Goal: Task Accomplishment & Management: Manage account settings

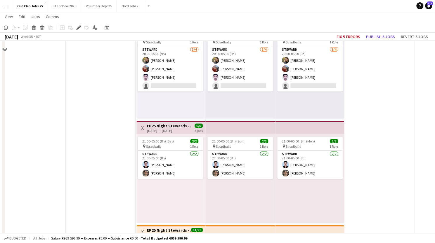
scroll to position [2346, 0]
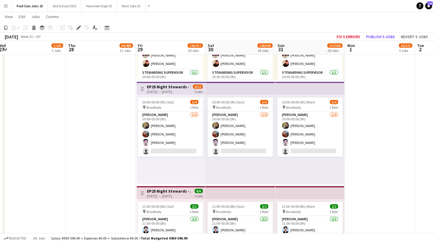
click at [159, 87] on h3 "EP25 Night Stewards - [PERSON_NAME][GEOGRAPHIC_DATA] Entrance" at bounding box center [168, 86] width 43 height 5
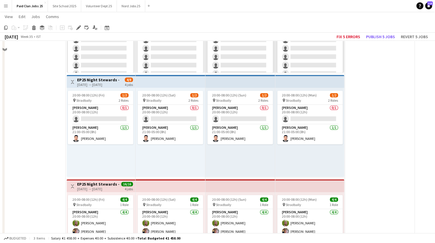
scroll to position [1688, 0]
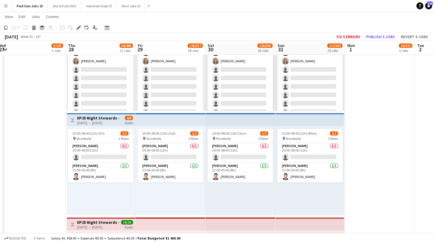
click at [91, 124] on div "[DATE] → [DATE]" at bounding box center [98, 123] width 43 height 4
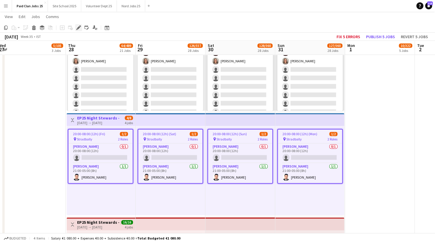
click at [76, 27] on icon "Edit" at bounding box center [78, 27] width 5 height 5
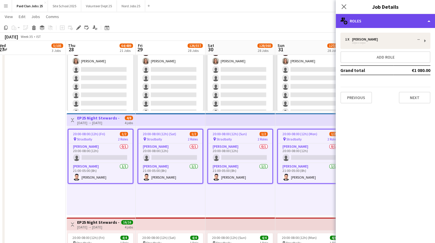
click at [386, 20] on div "multiple-users-add Roles" at bounding box center [384, 21] width 99 height 14
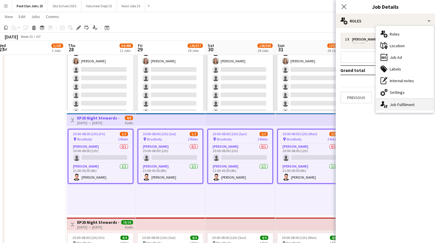
click at [395, 107] on div "single-neutral-actions-up-down Job Fulfilment" at bounding box center [404, 105] width 58 height 12
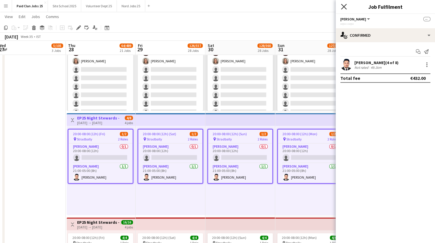
click at [343, 4] on icon "Close pop-in" at bounding box center [344, 7] width 6 height 6
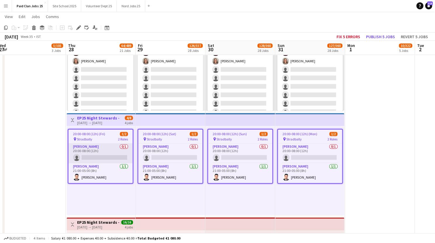
click at [106, 144] on app-card-role "[PERSON_NAME] 0/1 20:00-08:00 (12h) single-neutral-actions" at bounding box center [100, 154] width 64 height 20
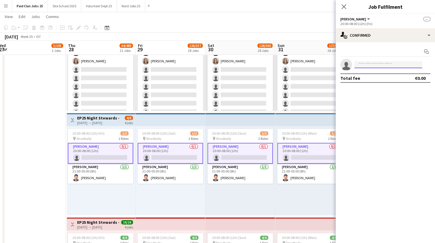
click at [373, 66] on input at bounding box center [388, 64] width 68 height 7
type input "*****"
click at [379, 78] on span "[EMAIL_ADDRESS][DOMAIN_NAME]" at bounding box center [388, 78] width 58 height 5
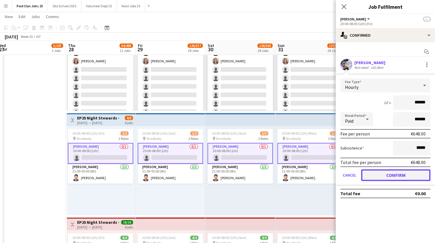
click at [381, 176] on button "Confirm" at bounding box center [395, 176] width 69 height 12
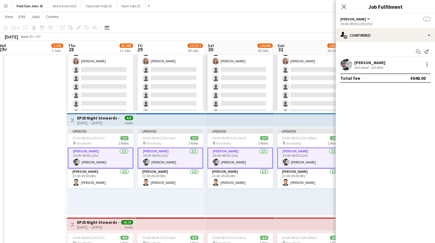
click at [344, 2] on div "Close pop-in" at bounding box center [343, 6] width 16 height 13
click at [344, 7] on icon at bounding box center [344, 7] width 6 height 6
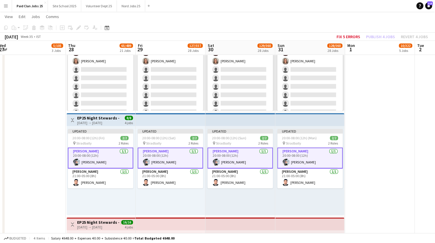
click at [101, 123] on div "[DATE] → [DATE]" at bounding box center [98, 123] width 43 height 4
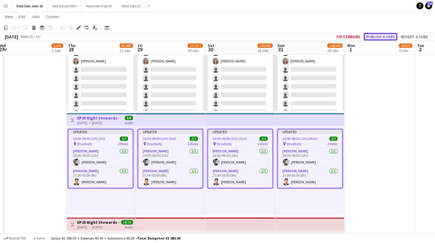
click at [377, 37] on button "Publish 4 jobs" at bounding box center [380, 37] width 34 height 8
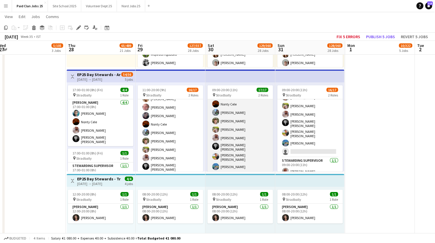
scroll to position [79, 0]
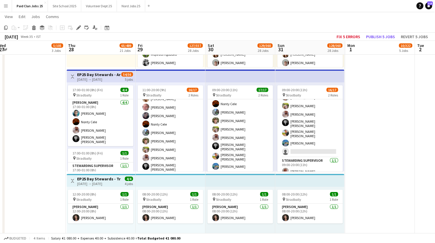
click at [375, 127] on app-date-cell "08:00-16:00 (8h) 5/6 pin Stradbally 2 Roles [PERSON_NAME] [DATE] 08:00-16:00 (8…" at bounding box center [380, 121] width 70 height 1152
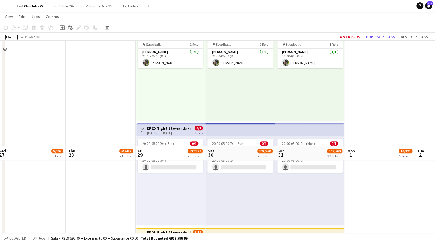
scroll to position [2829, 0]
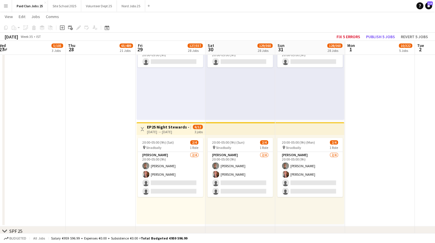
click at [164, 130] on div "[DATE] → [DATE]" at bounding box center [168, 132] width 43 height 4
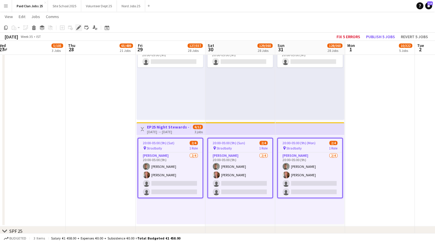
click at [77, 26] on icon "Edit" at bounding box center [78, 27] width 5 height 5
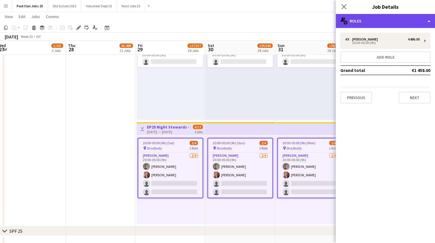
click at [356, 22] on div "multiple-users-add Roles" at bounding box center [384, 21] width 99 height 14
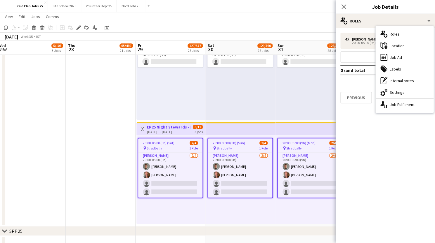
click at [384, 107] on icon at bounding box center [385, 106] width 2 height 3
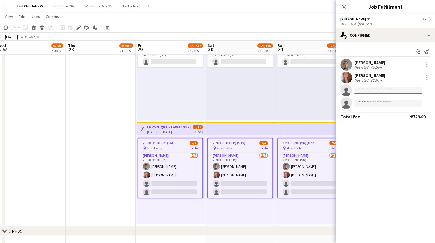
click at [364, 91] on input at bounding box center [388, 90] width 68 height 7
type input "********"
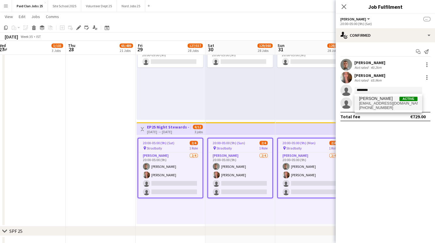
click at [367, 104] on span "[EMAIL_ADDRESS][DOMAIN_NAME]" at bounding box center [388, 103] width 58 height 5
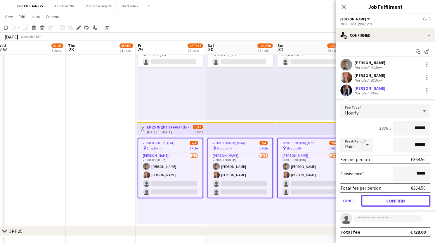
click at [376, 203] on button "Confirm" at bounding box center [395, 201] width 69 height 12
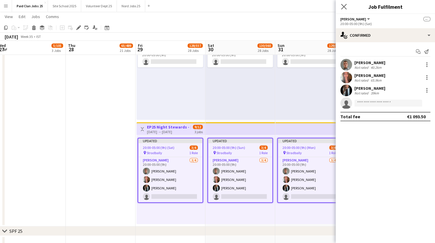
click at [343, 9] on app-icon "Close pop-in" at bounding box center [343, 7] width 8 height 8
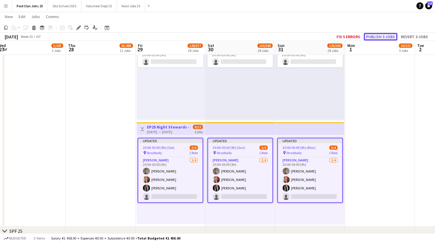
click at [381, 37] on button "Publish 3 jobs" at bounding box center [380, 37] width 34 height 8
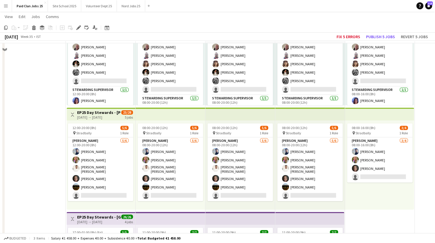
scroll to position [454, 0]
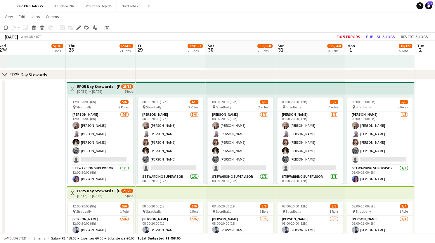
click at [95, 87] on h3 "EP25 Day Stewards - [PERSON_NAME] Campsite" at bounding box center [98, 86] width 43 height 5
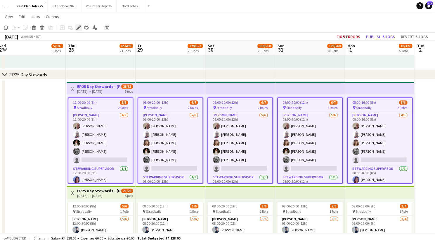
click at [77, 28] on icon at bounding box center [78, 27] width 3 height 3
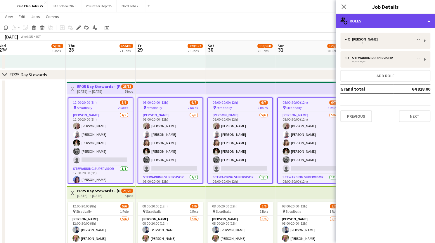
click at [367, 22] on div "multiple-users-add Roles" at bounding box center [384, 21] width 99 height 14
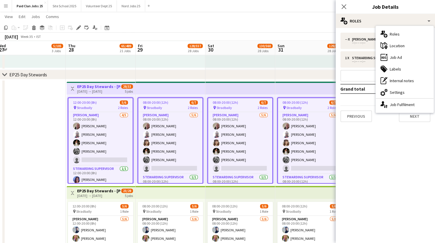
click at [387, 104] on div "single-neutral-actions-up-down Job Fulfilment" at bounding box center [404, 105] width 58 height 12
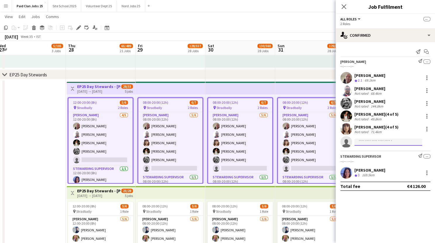
click at [364, 142] on input at bounding box center [388, 142] width 68 height 7
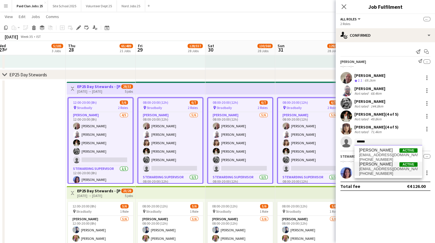
type input "******"
click at [368, 173] on span "[PHONE_NUMBER]" at bounding box center [388, 174] width 58 height 5
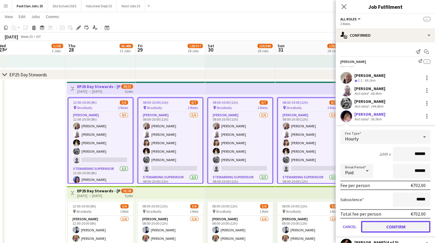
click at [392, 229] on button "Confirm" at bounding box center [395, 227] width 69 height 12
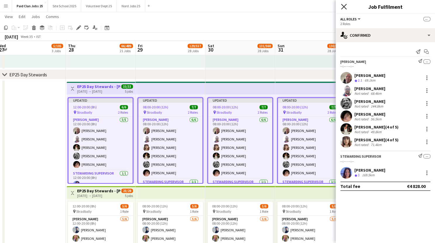
click at [342, 7] on icon "Close pop-in" at bounding box center [344, 7] width 6 height 6
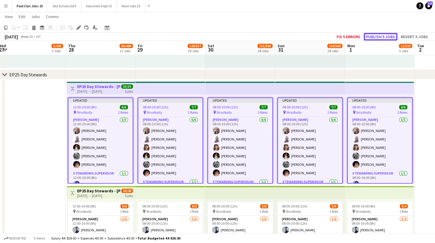
click at [381, 37] on button "Publish 5 jobs" at bounding box center [380, 37] width 34 height 8
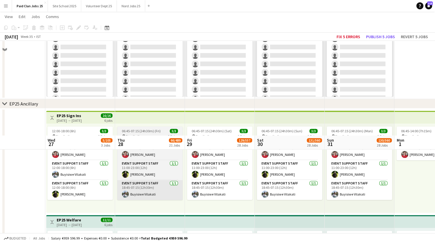
scroll to position [299, 0]
